Goal: Information Seeking & Learning: Check status

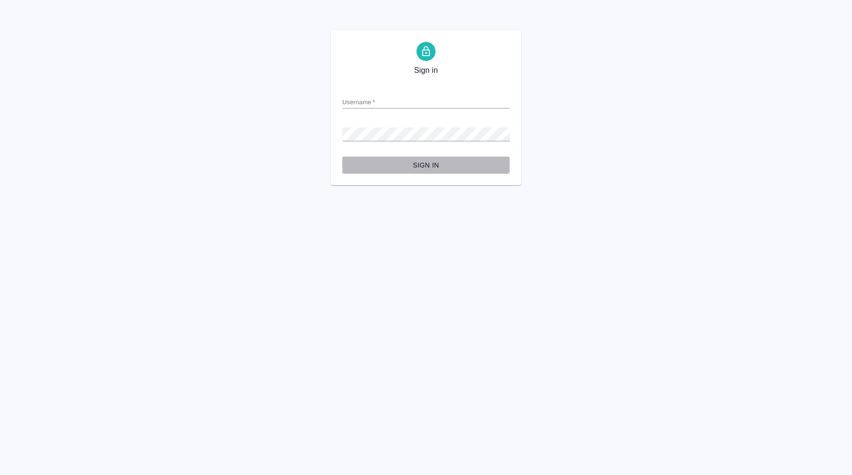
click at [430, 165] on span "Sign in" at bounding box center [426, 165] width 152 height 12
type input "v.koren@awatera.com"
click at [439, 165] on span "Sign in" at bounding box center [426, 165] width 152 height 12
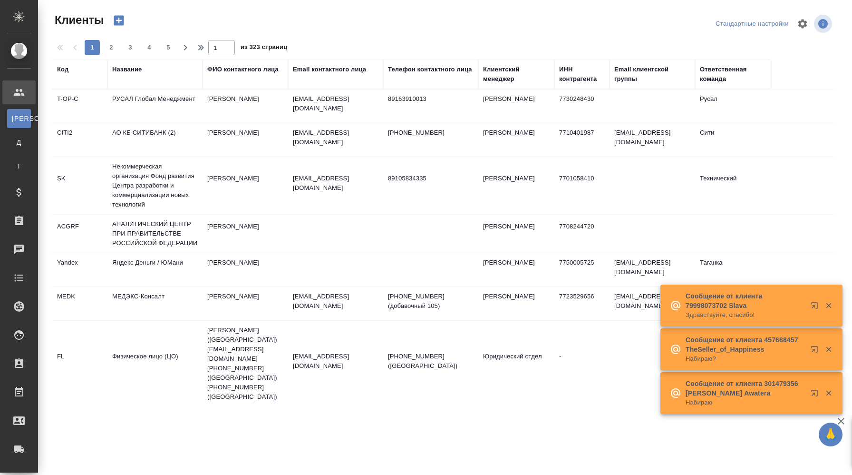
select select "RU"
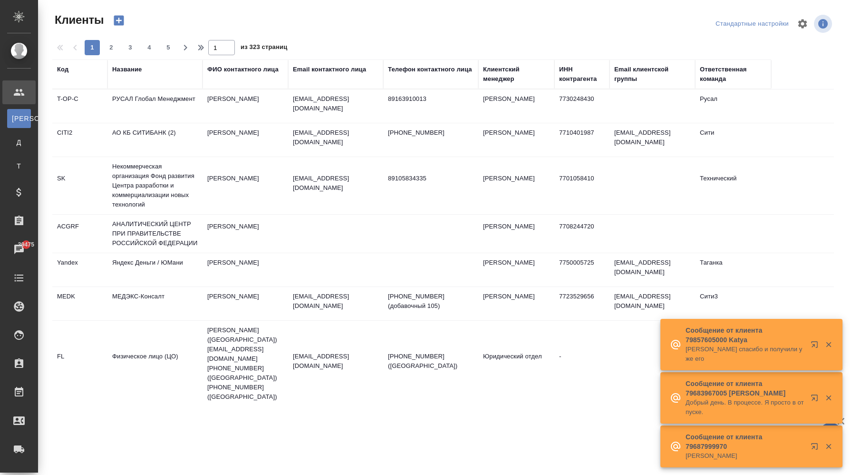
click at [283, 106] on td "Абдуразакова Самира" at bounding box center [246, 105] width 86 height 33
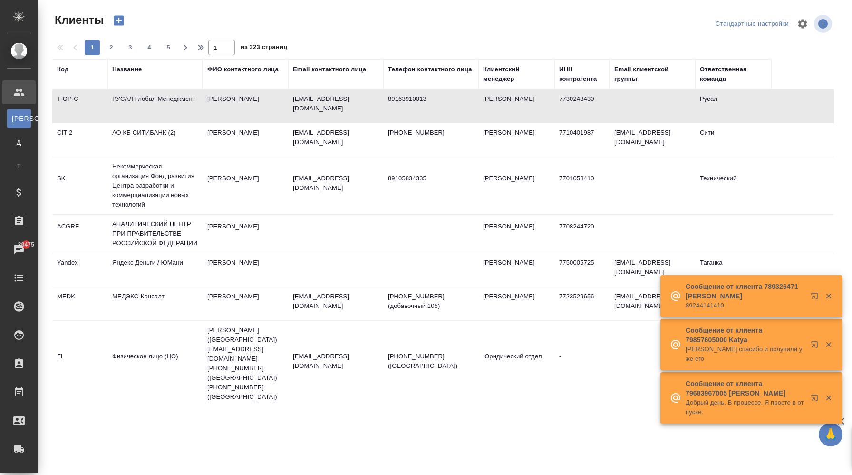
click at [283, 106] on td "Абдуразакова Самира" at bounding box center [246, 105] width 86 height 33
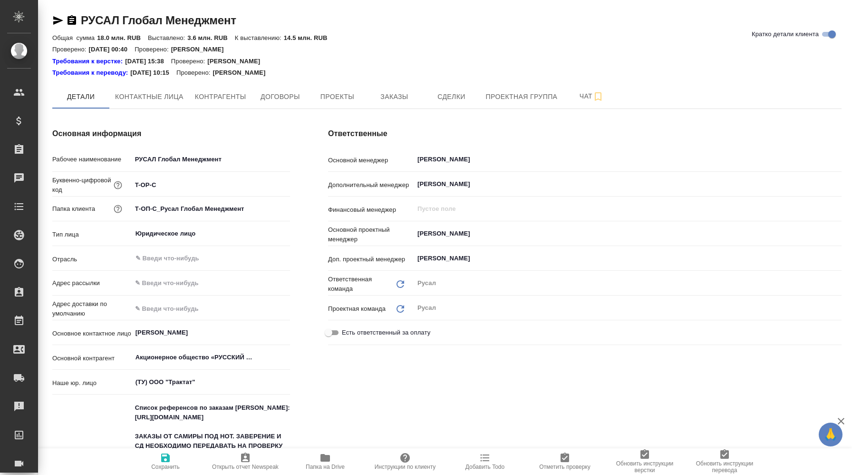
type textarea "x"
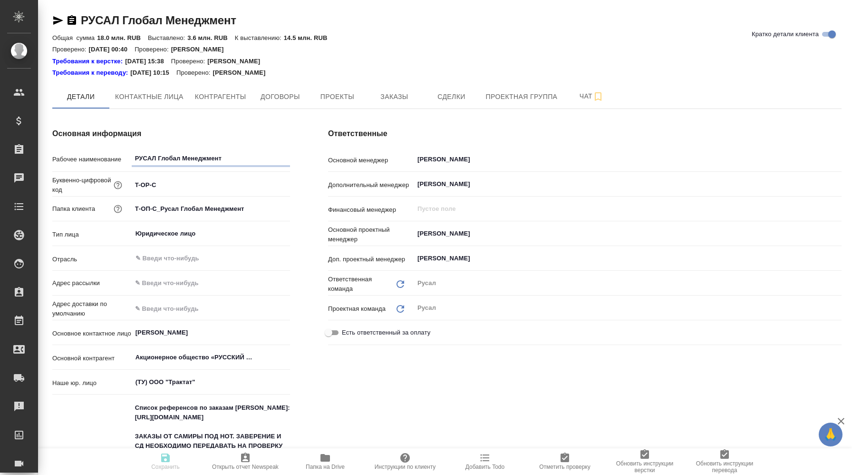
type textarea "x"
click at [159, 95] on span "Контактные лица" at bounding box center [149, 97] width 68 height 12
select select "RU"
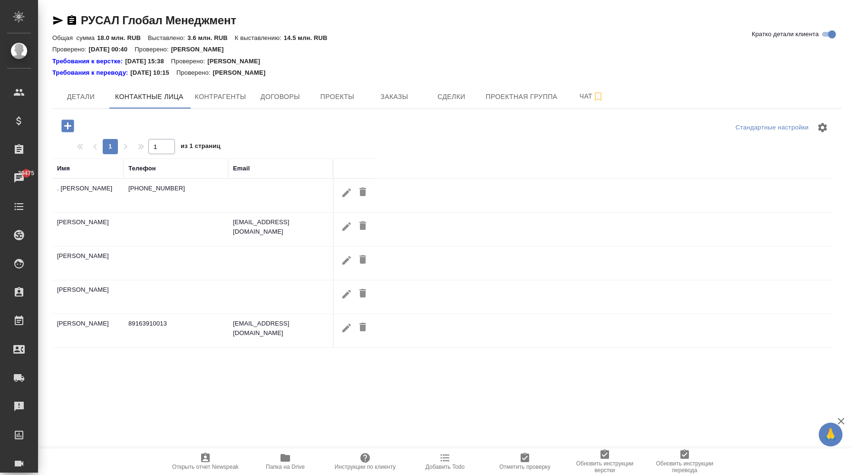
click at [114, 222] on td "Замаров Тимур" at bounding box center [87, 229] width 71 height 33
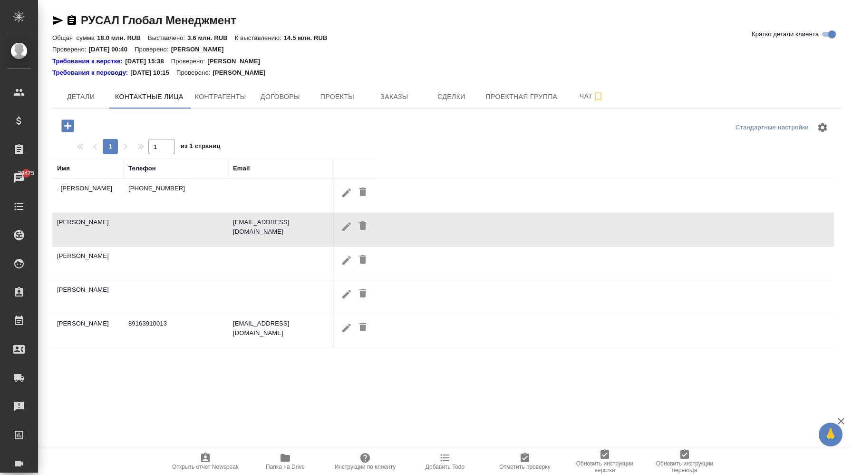
click at [114, 222] on td "Замаров Тимур" at bounding box center [87, 229] width 71 height 33
click at [99, 221] on td "Замаров Тимур" at bounding box center [87, 229] width 71 height 33
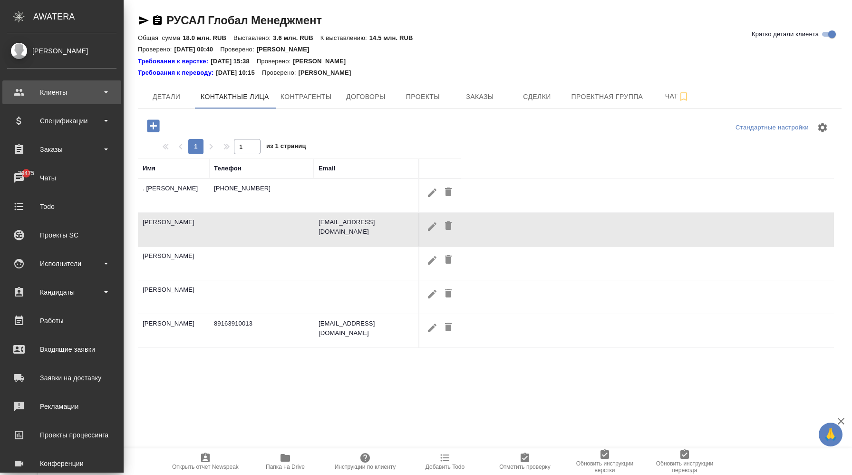
click at [71, 89] on div "Клиенты" at bounding box center [61, 92] width 109 height 14
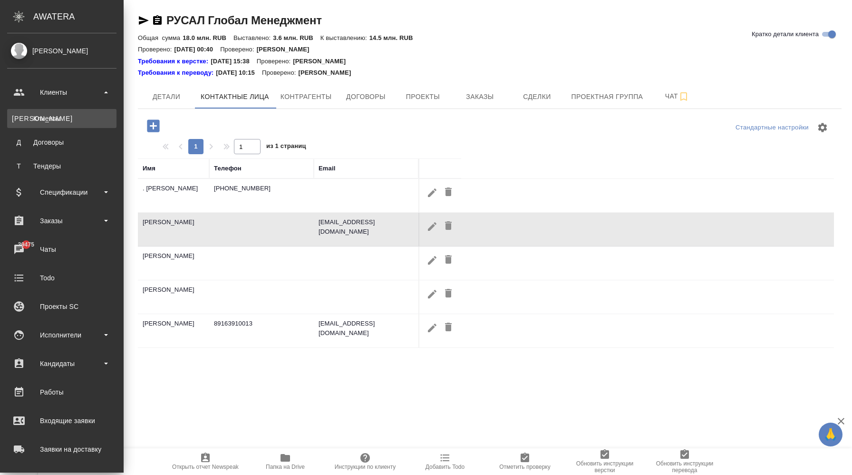
click at [69, 122] on div "Клиенты" at bounding box center [62, 119] width 100 height 10
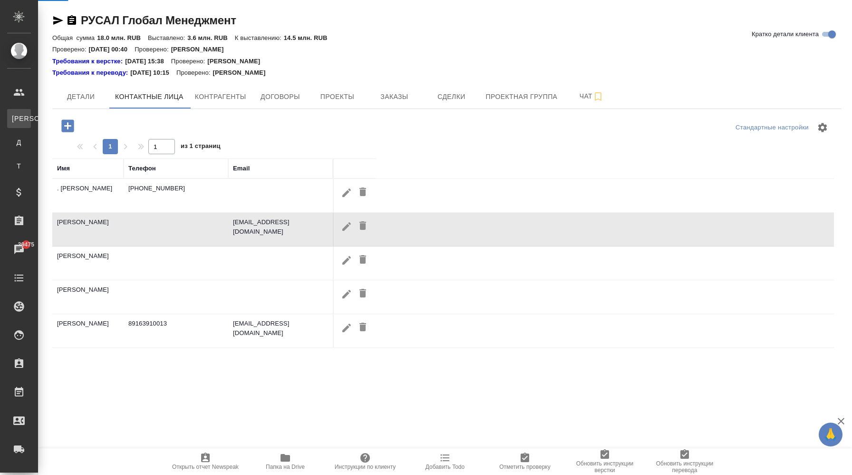
select select "RU"
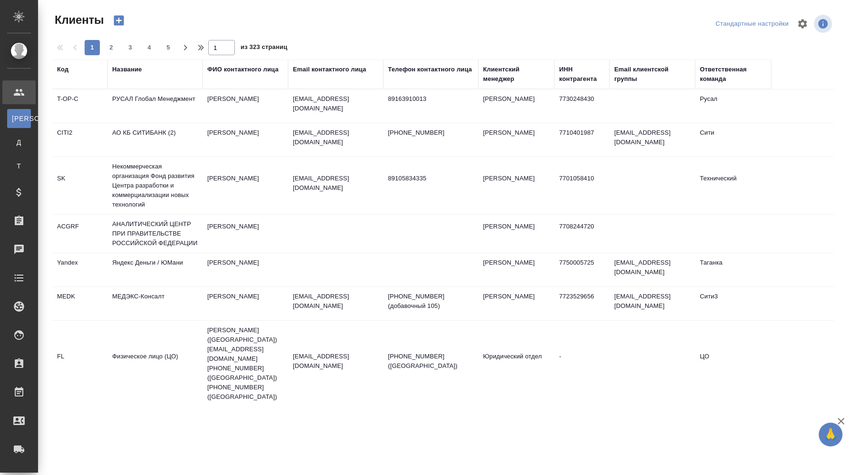
click at [244, 107] on td "Абдуразакова Самира" at bounding box center [246, 105] width 86 height 33
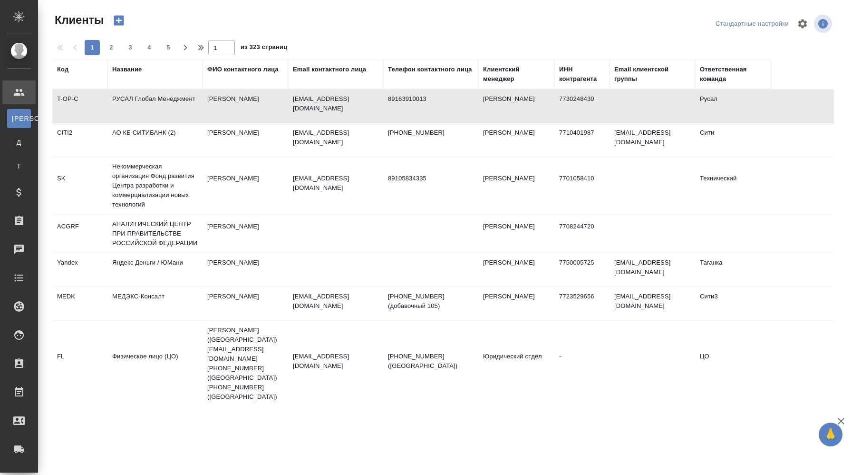
click at [244, 107] on td "Абдуразакова Самира" at bounding box center [246, 105] width 86 height 33
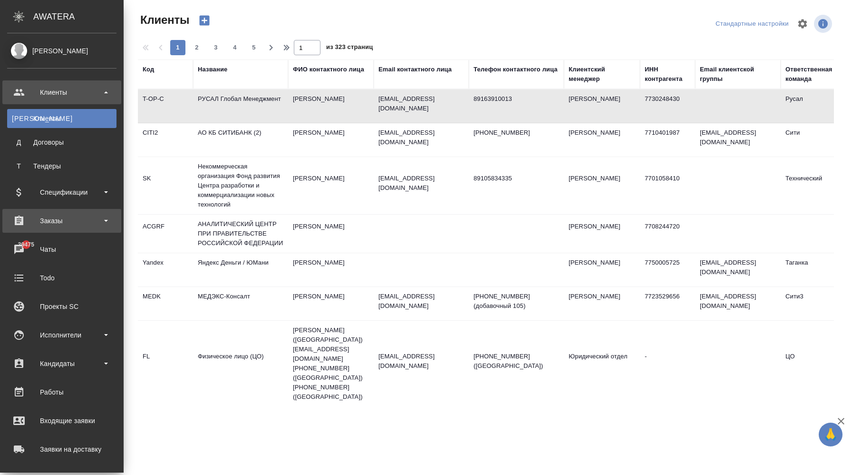
click at [82, 215] on div "Заказы" at bounding box center [61, 221] width 109 height 14
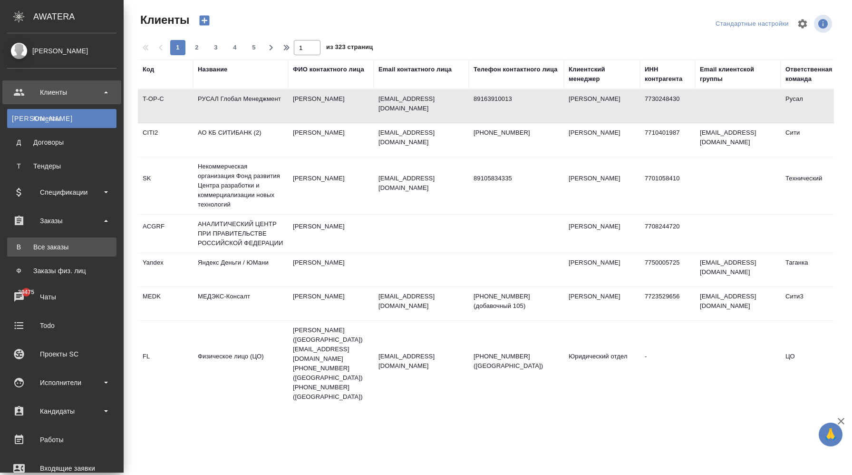
click at [75, 247] on div "Все заказы" at bounding box center [62, 247] width 100 height 10
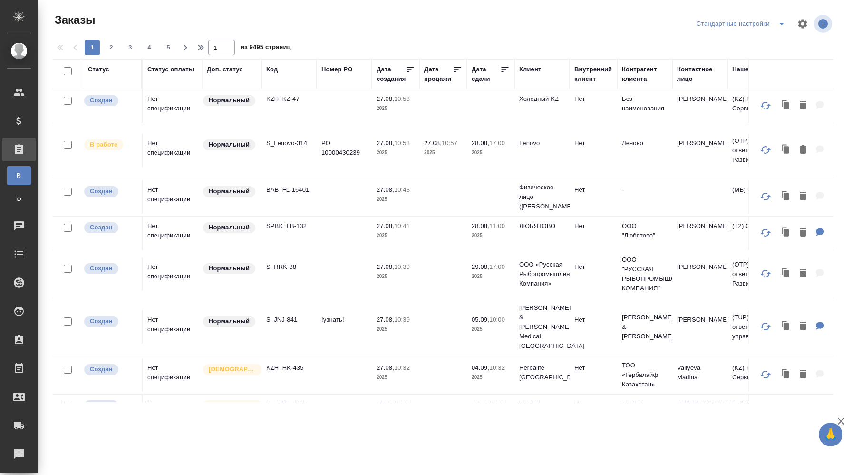
click at [288, 115] on td "KZH_KZ-47" at bounding box center [289, 105] width 55 height 33
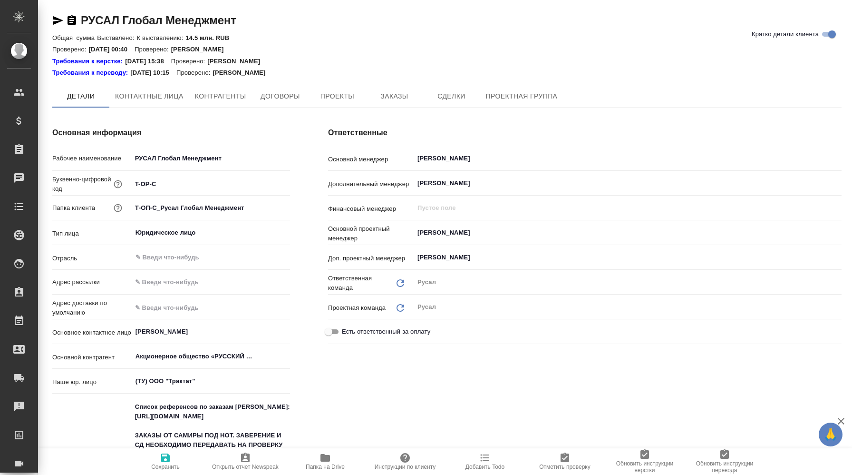
type textarea "x"
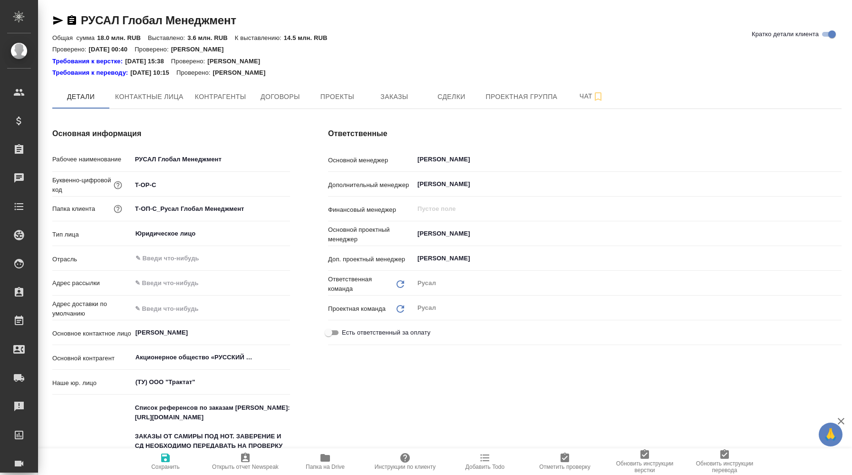
type textarea "x"
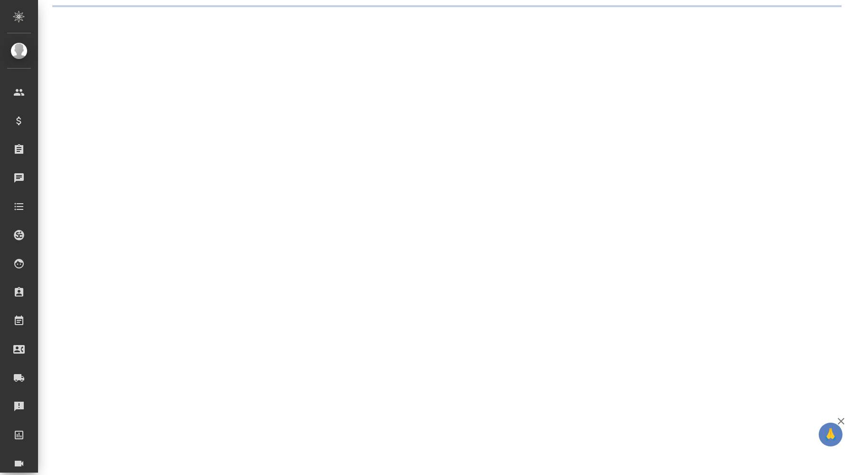
select select "RU"
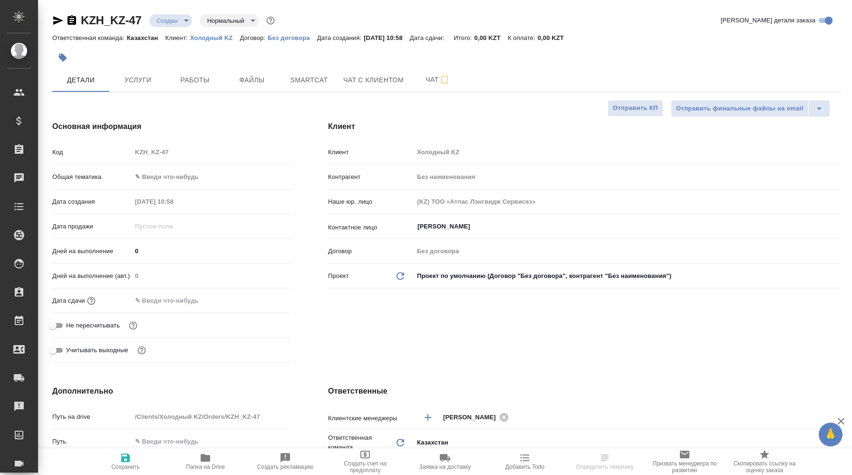
type textarea "x"
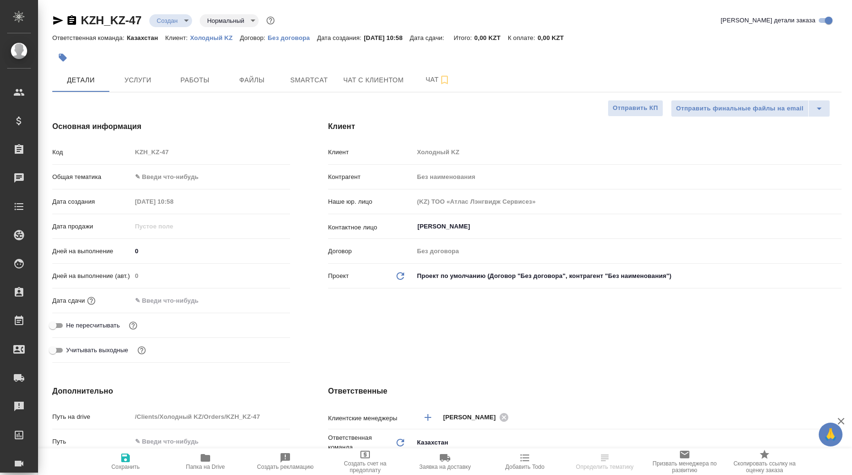
type textarea "x"
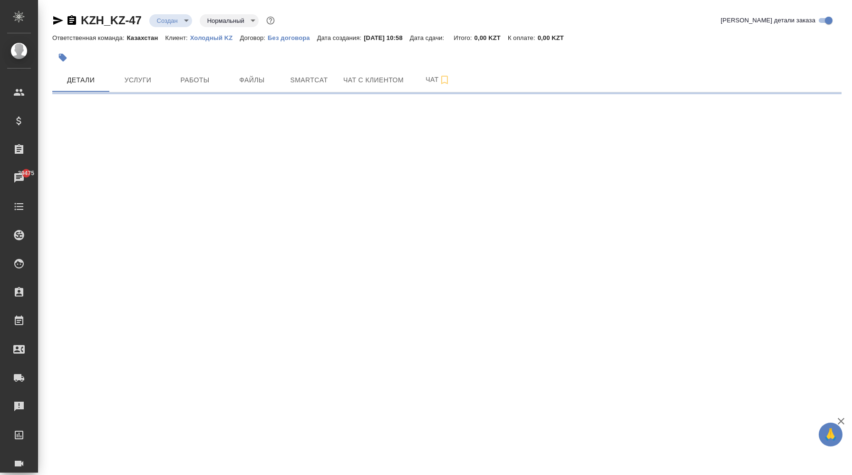
select select "RU"
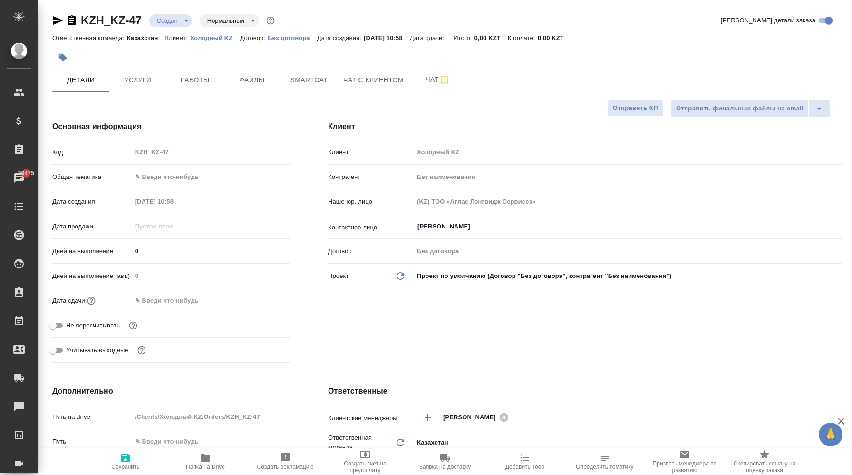
type textarea "x"
click at [221, 35] on p "Холодный KZ" at bounding box center [215, 37] width 50 height 7
type textarea "x"
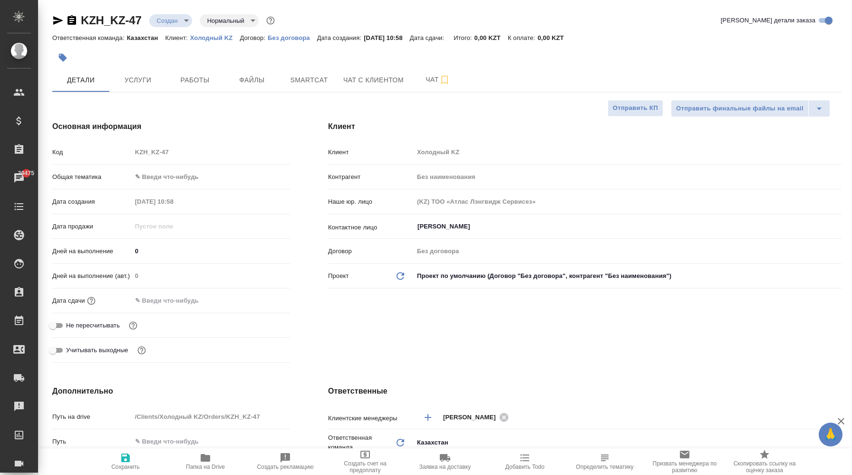
type textarea "x"
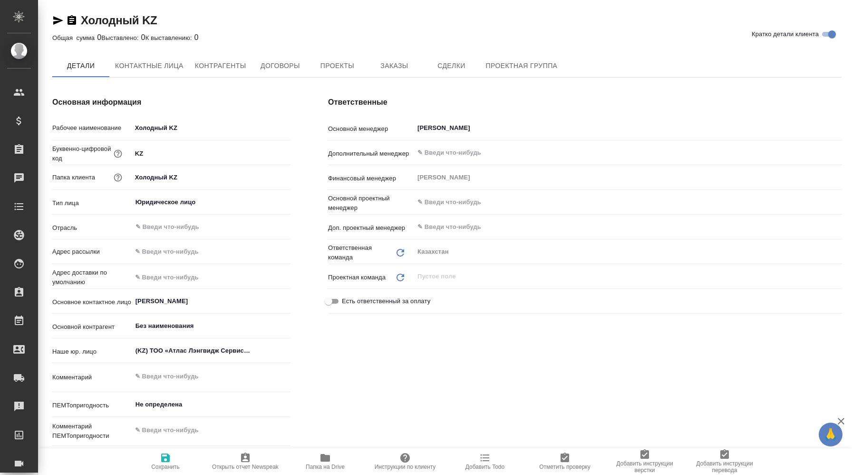
type textarea "x"
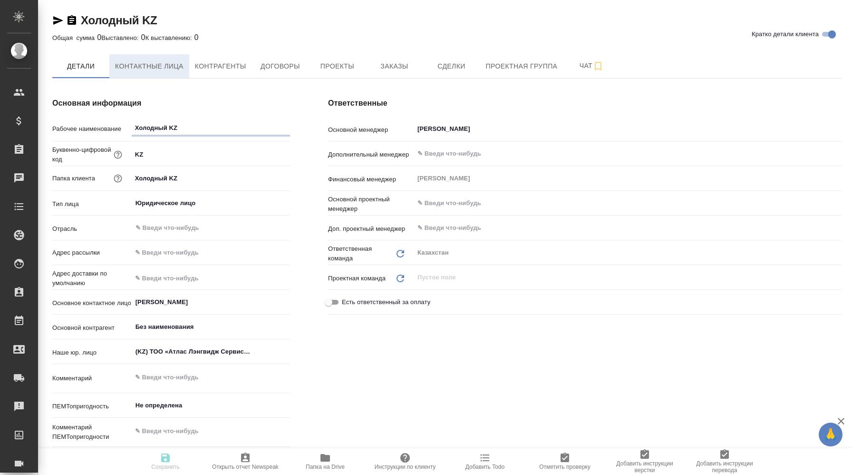
type textarea "x"
click at [182, 203] on input "Юридическое лицо" at bounding box center [195, 202] width 121 height 11
type textarea "x"
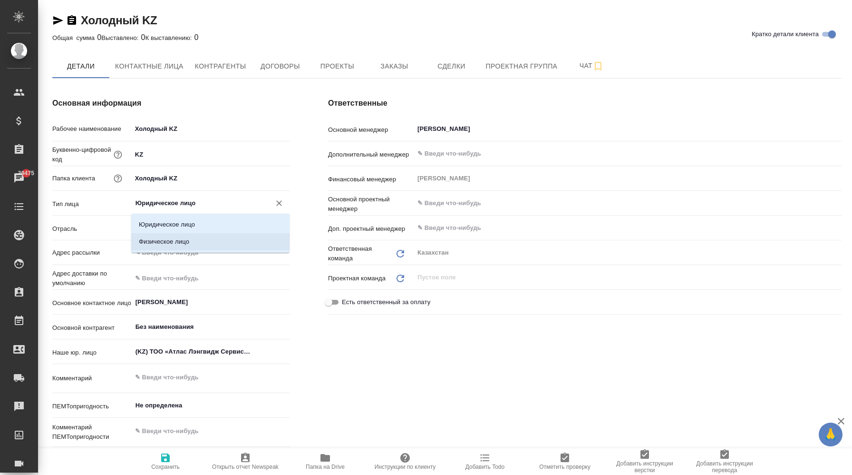
click at [176, 236] on li "Физическое лицо" at bounding box center [210, 241] width 158 height 17
type input "Физическое лицо"
type textarea "x"
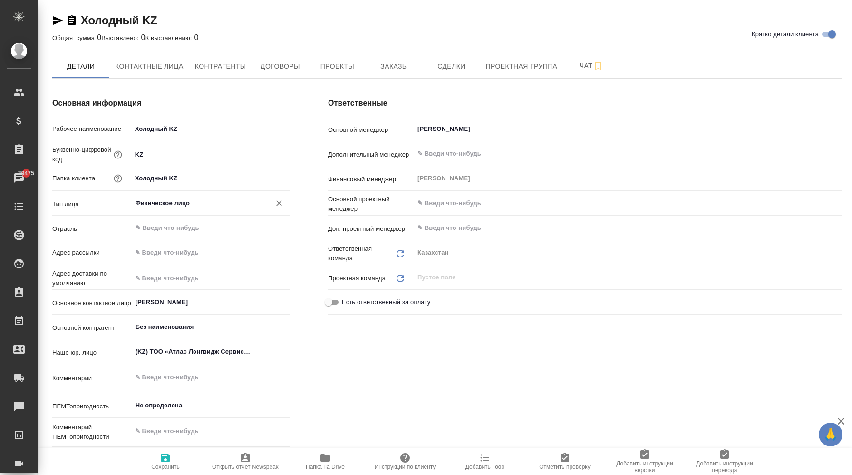
click at [181, 203] on input "Физическое лицо" at bounding box center [195, 202] width 121 height 11
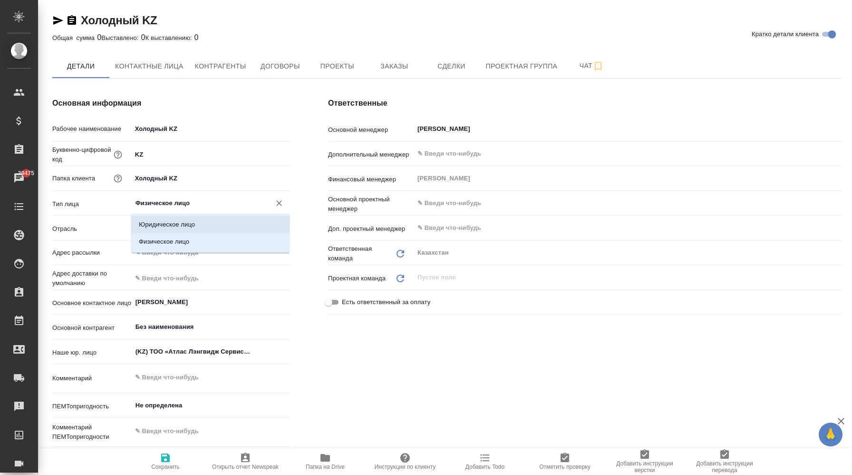
click at [178, 224] on li "Юридическое лицо" at bounding box center [210, 224] width 158 height 17
type input "Юридическое лицо"
type textarea "x"
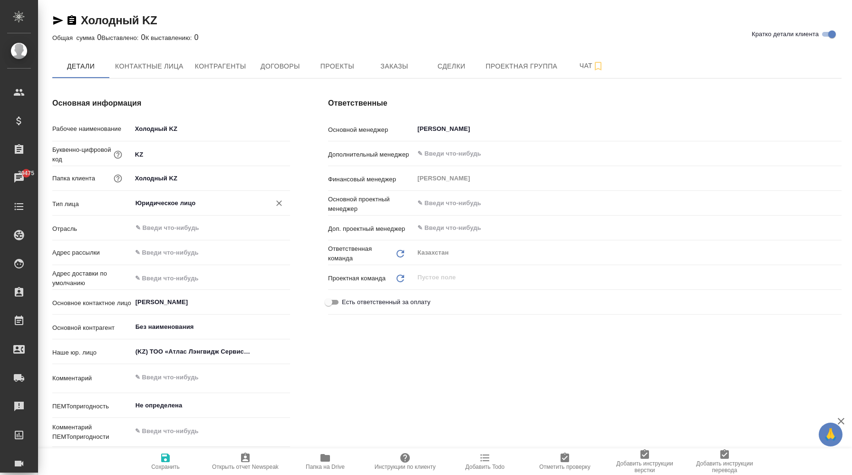
click at [180, 206] on input "Юридическое лицо" at bounding box center [195, 202] width 121 height 11
